Goal: Check status: Check status

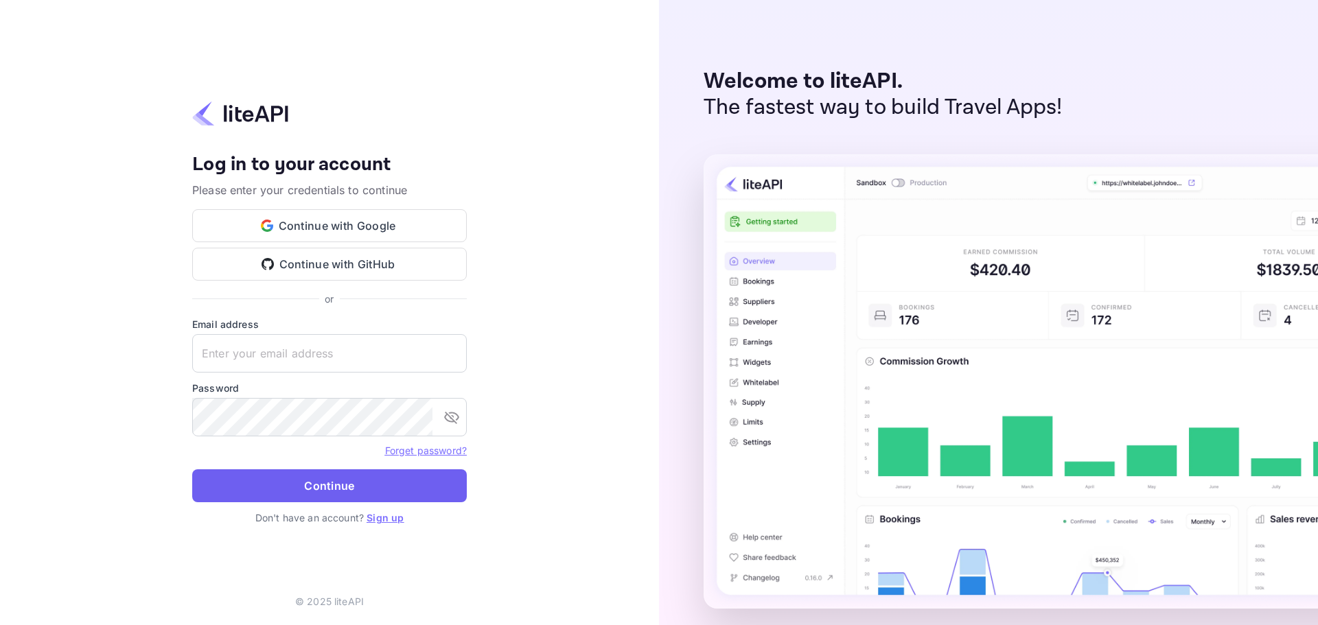
type input "[PERSON_NAME][EMAIL_ADDRESS][DOMAIN_NAME]"
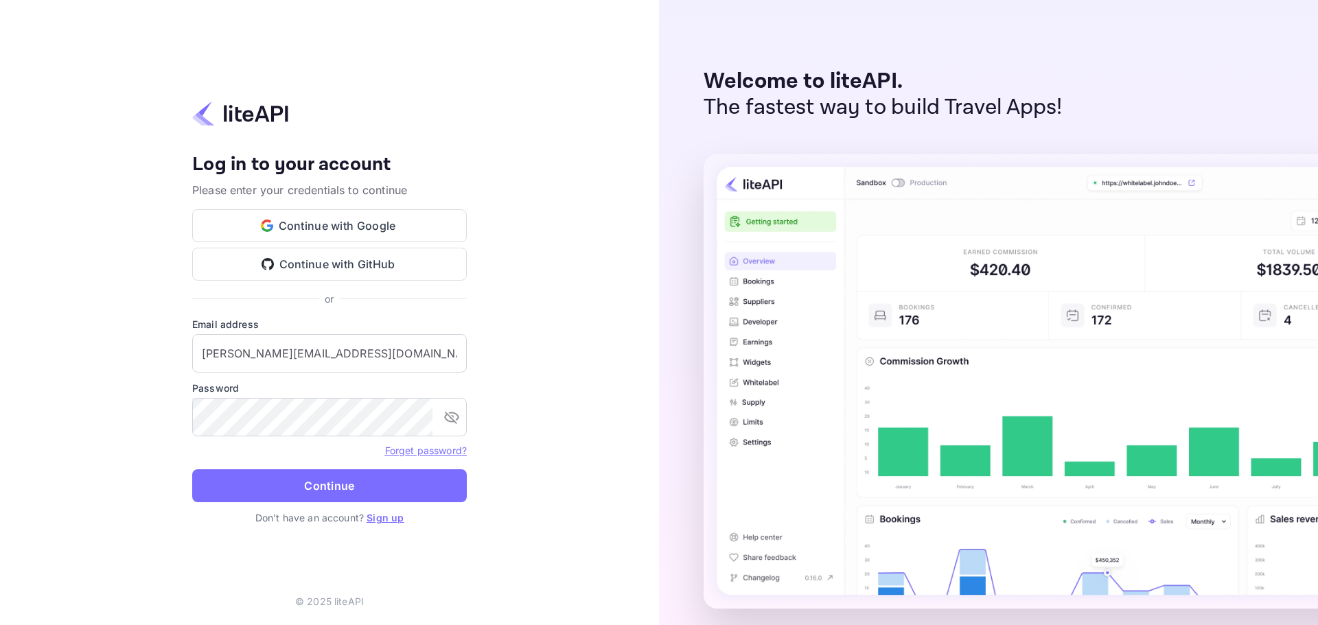
click at [360, 485] on button "Continue" at bounding box center [329, 486] width 275 height 33
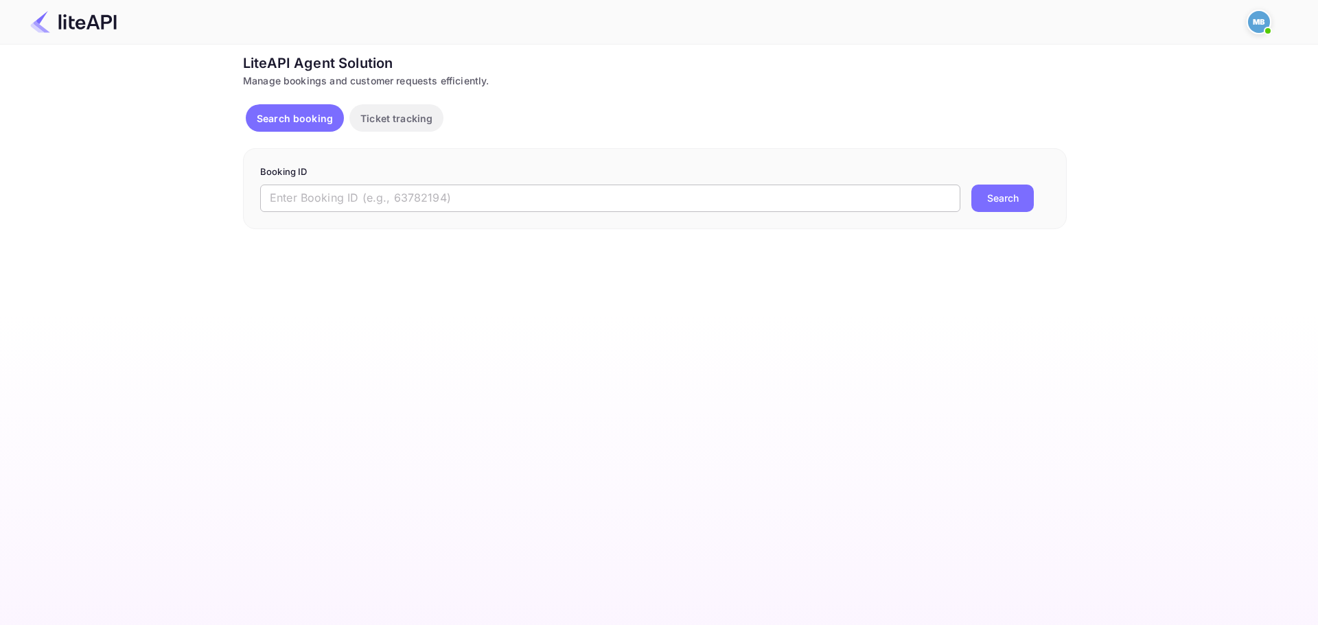
click at [770, 189] on input "text" at bounding box center [610, 198] width 700 height 27
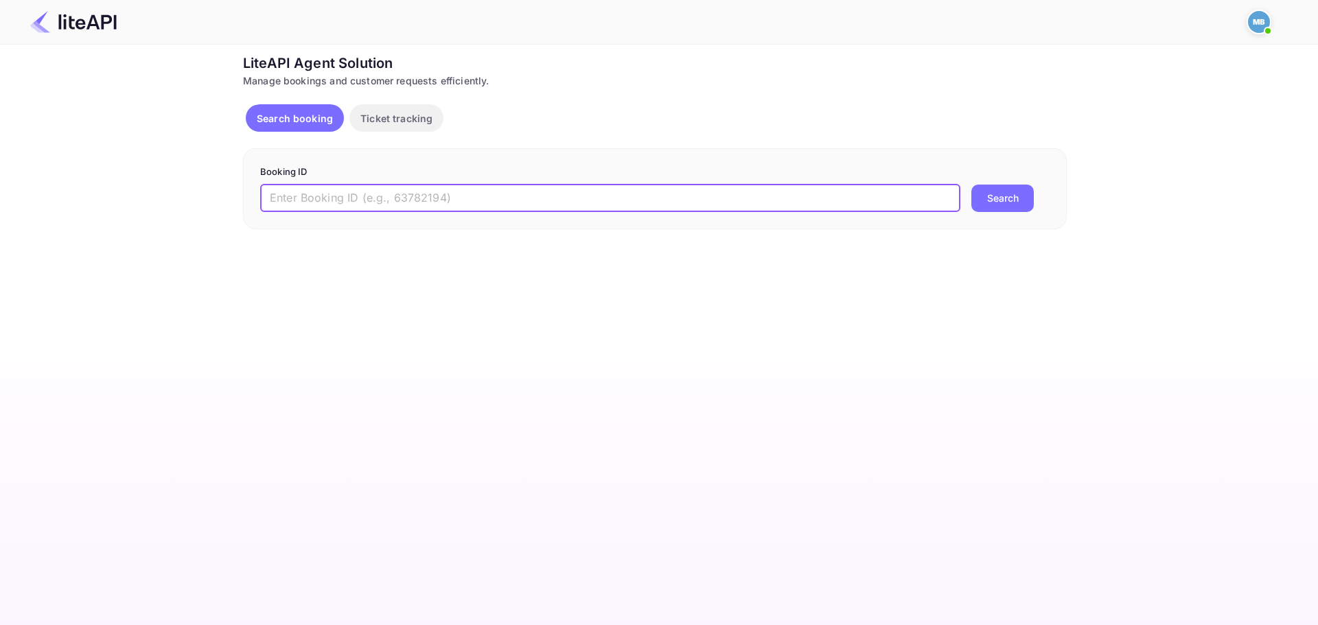
paste input "9014546"
type input "9014546"
click at [971, 185] on button "Search" at bounding box center [1002, 198] width 62 height 27
